Goal: Information Seeking & Learning: Learn about a topic

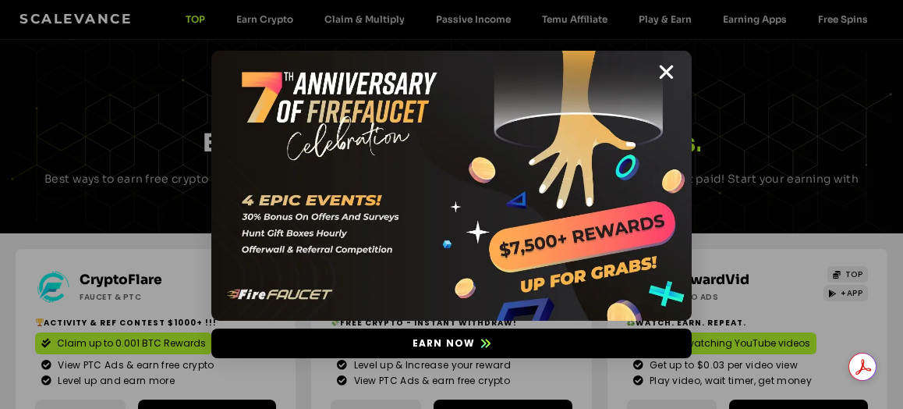
click at [678, 67] on img at bounding box center [451, 186] width 480 height 271
click at [273, 11] on div "Earn now" at bounding box center [451, 204] width 903 height 409
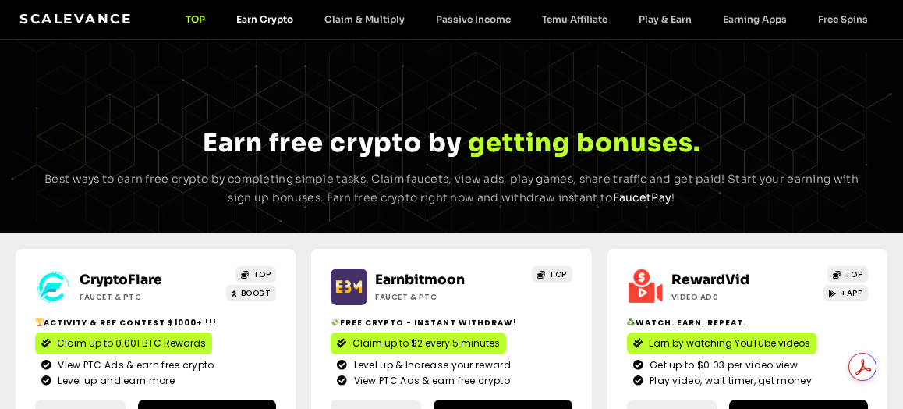
click at [266, 20] on link "Earn Crypto" at bounding box center [265, 19] width 88 height 12
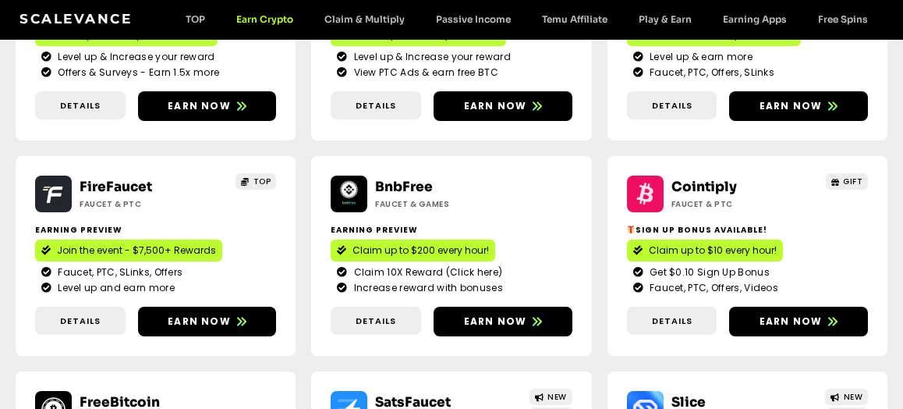
scroll to position [313, 0]
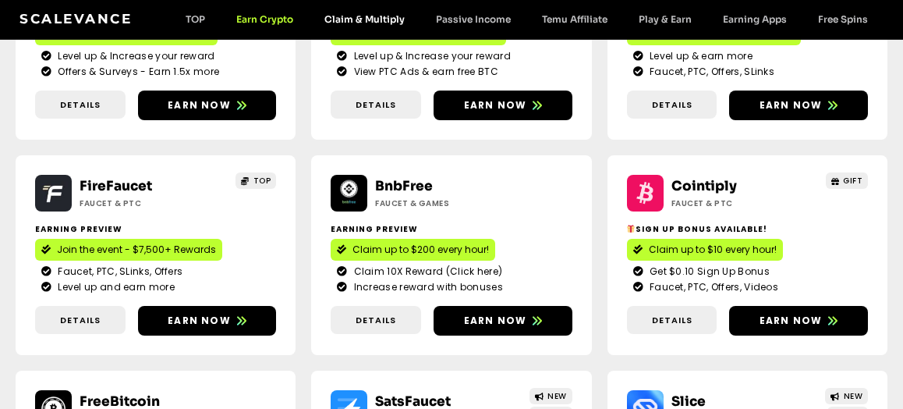
click at [352, 21] on link "Claim & Multiply" at bounding box center [365, 19] width 112 height 12
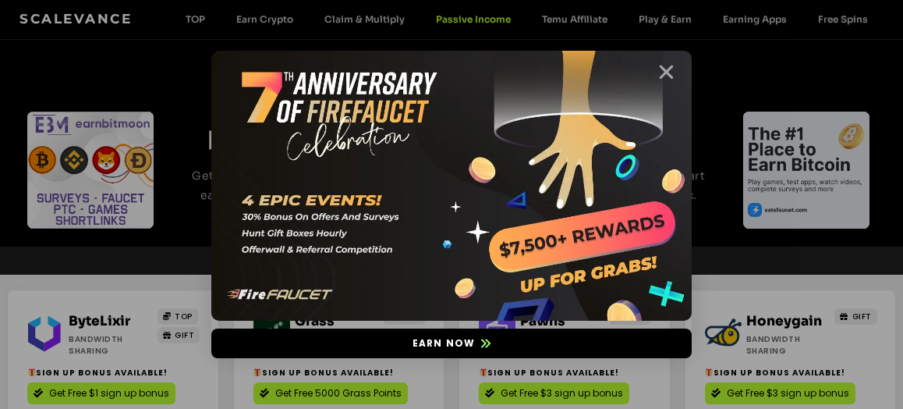
click at [662, 76] on icon "Close" at bounding box center [666, 71] width 19 height 19
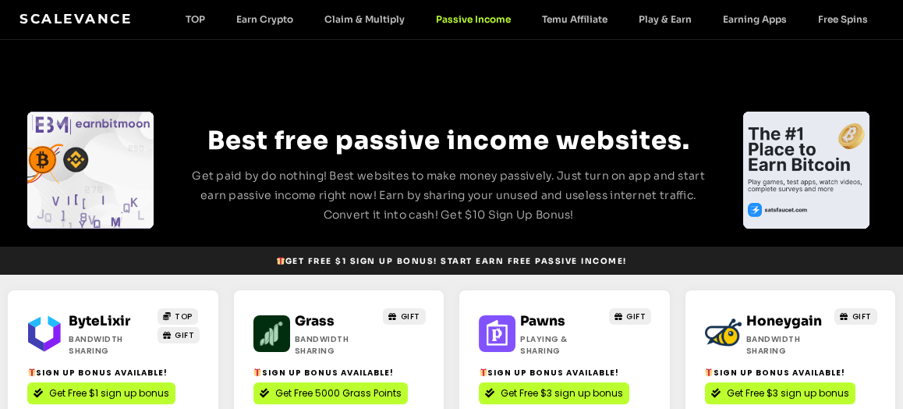
click at [345, 6] on div "Scalevance TOP Earn Crypto Claim & Multiply Passive Income Temu Affiliate Play …" at bounding box center [451, 19] width 903 height 39
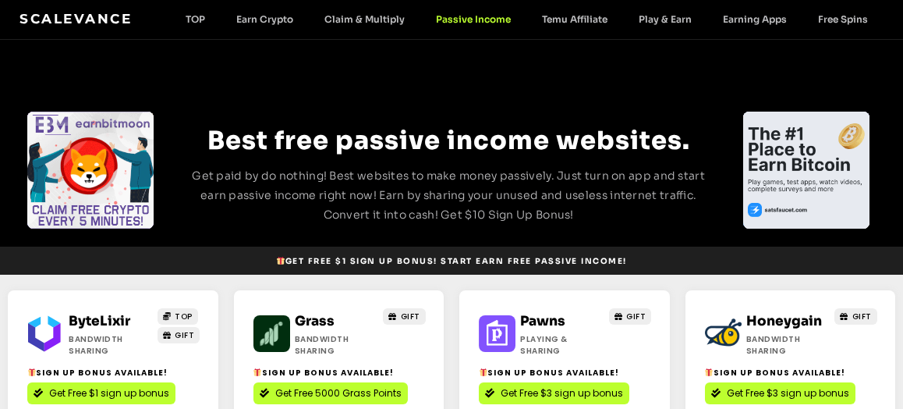
click at [342, 5] on div "Scalevance TOP Earn Crypto Claim & Multiply Passive Income Temu Affiliate Play …" at bounding box center [451, 19] width 903 height 39
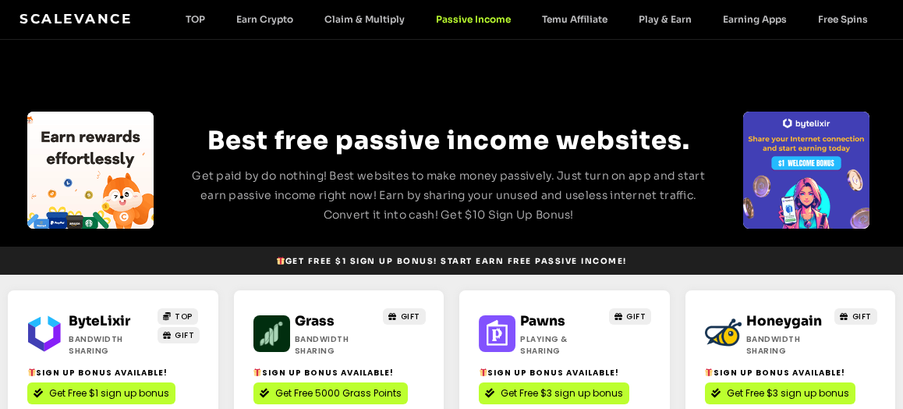
click at [257, 28] on div "Scalevance TOP Earn Crypto Claim & Multiply Passive Income Temu Affiliate Play …" at bounding box center [451, 19] width 864 height 20
click at [257, 14] on link "Earn Crypto" at bounding box center [265, 19] width 88 height 12
